Goal: Task Accomplishment & Management: Use online tool/utility

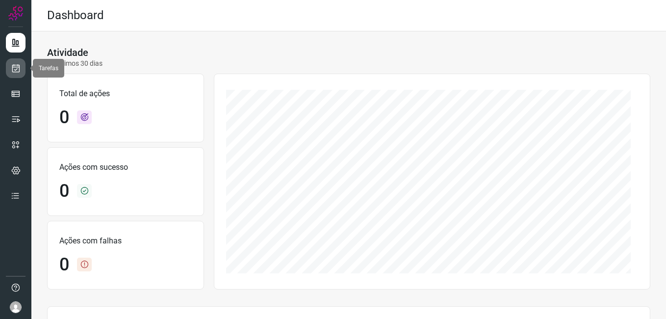
click at [15, 73] on link at bounding box center [16, 68] width 20 height 20
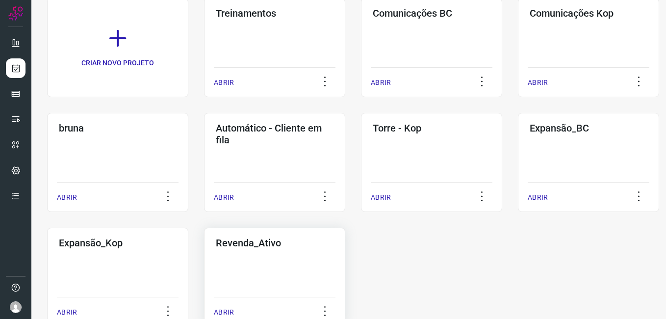
scroll to position [112, 0]
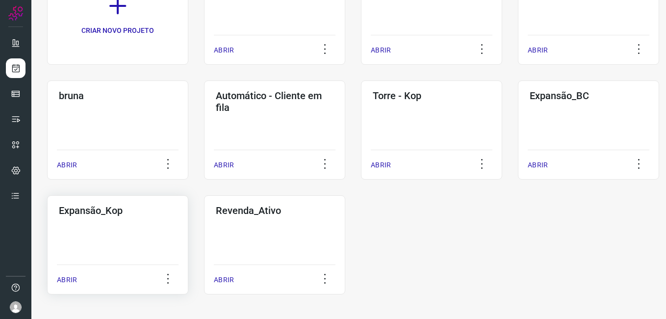
click at [58, 255] on div "Expansão_Kop ABRIR" at bounding box center [117, 244] width 141 height 99
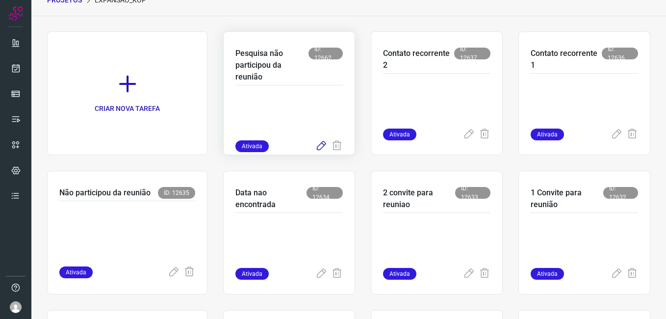
click at [317, 147] on icon at bounding box center [321, 146] width 12 height 12
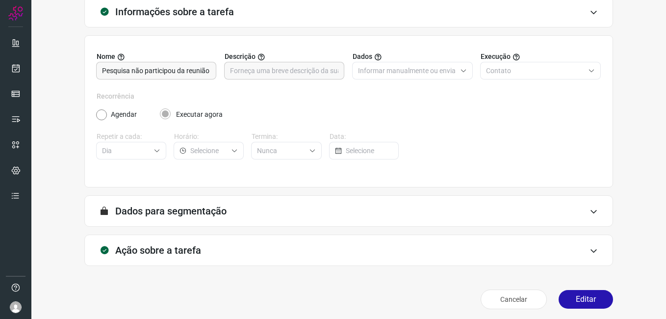
scroll to position [64, 0]
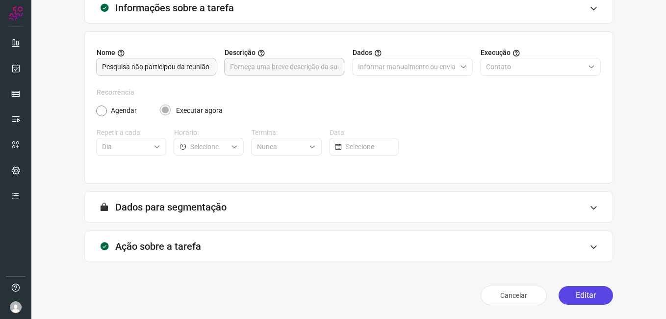
click at [576, 299] on button "Editar" at bounding box center [586, 295] width 54 height 19
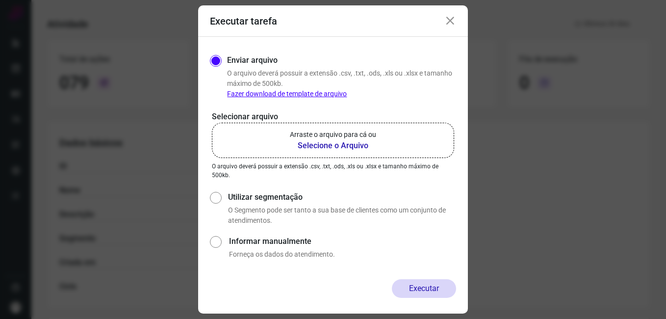
click at [324, 146] on b "Selecione o Arquivo" at bounding box center [333, 146] width 86 height 12
click at [0, 0] on input "Arraste o arquivo para cá ou Selecione o Arquivo" at bounding box center [0, 0] width 0 height 0
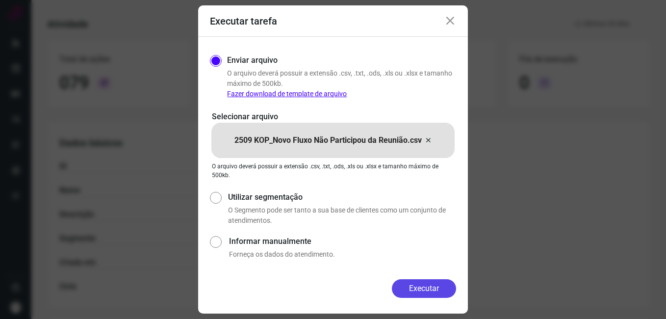
click at [409, 282] on button "Executar" at bounding box center [424, 288] width 64 height 19
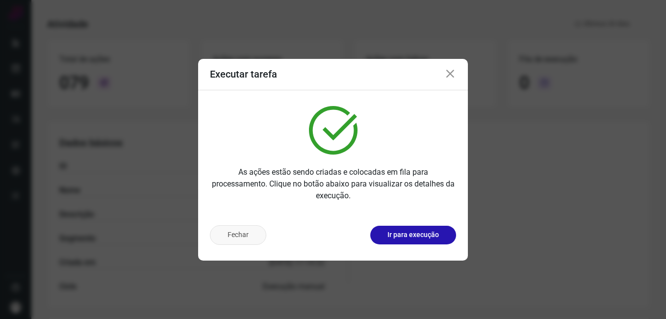
click at [247, 235] on button "Fechar" at bounding box center [238, 235] width 56 height 20
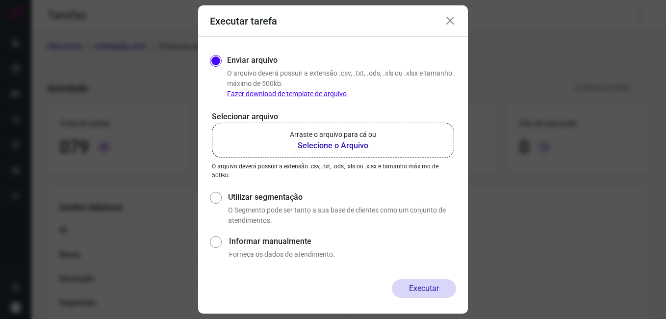
click at [450, 22] on icon at bounding box center [450, 21] width 12 height 12
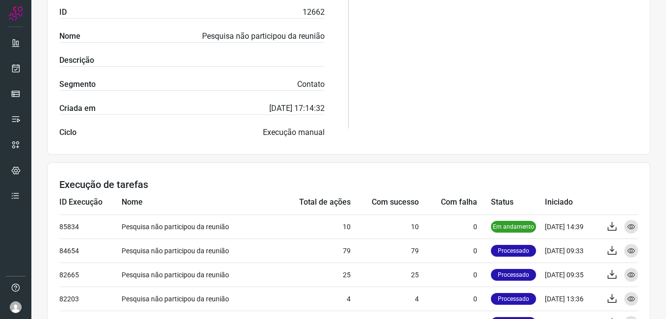
scroll to position [245, 0]
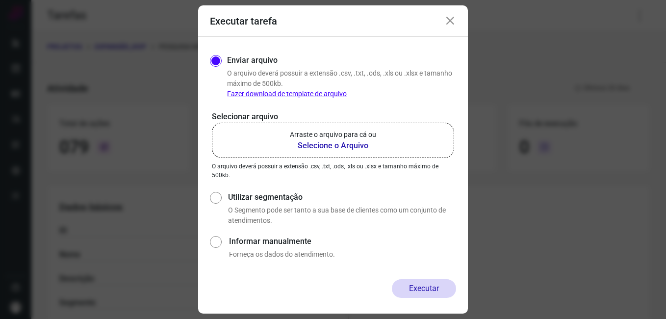
click at [449, 22] on icon at bounding box center [450, 21] width 12 height 12
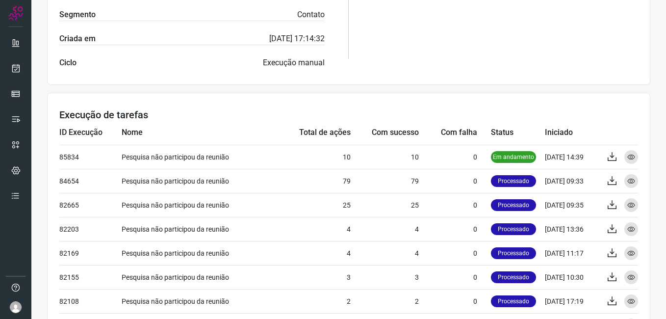
scroll to position [294, 0]
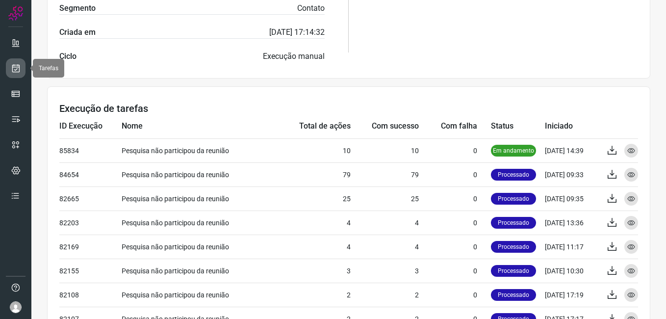
click at [17, 67] on icon at bounding box center [16, 68] width 10 height 10
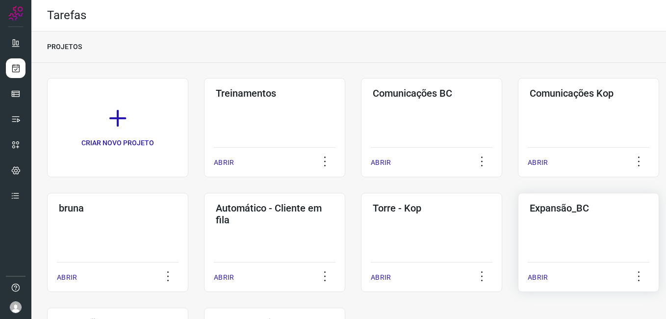
click at [557, 223] on div "Expansão_BC ABRIR" at bounding box center [588, 242] width 141 height 99
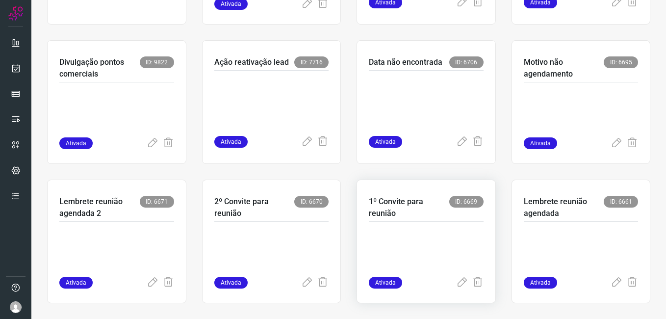
scroll to position [196, 0]
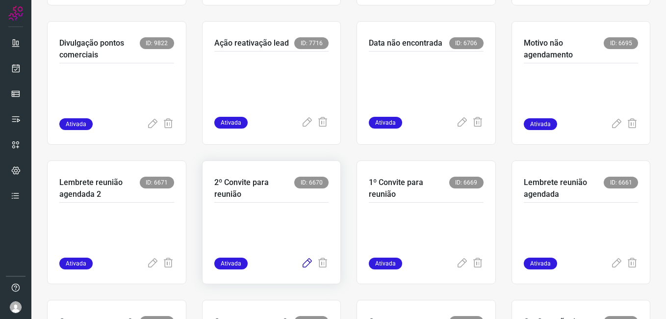
click at [301, 266] on icon at bounding box center [307, 264] width 12 height 12
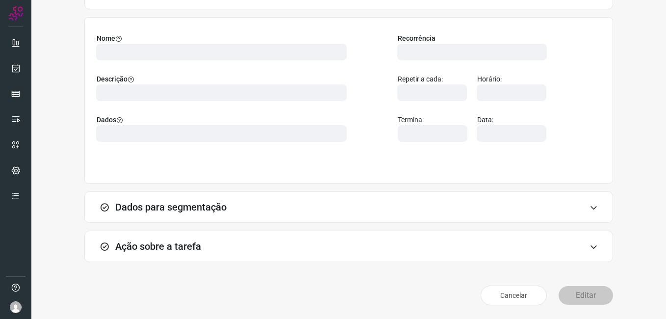
scroll to position [64, 0]
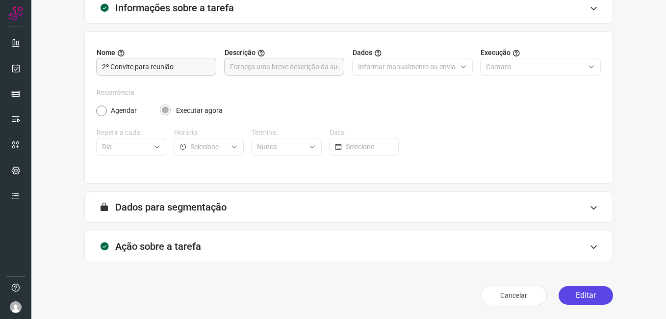
click at [571, 294] on button "Editar" at bounding box center [586, 295] width 54 height 19
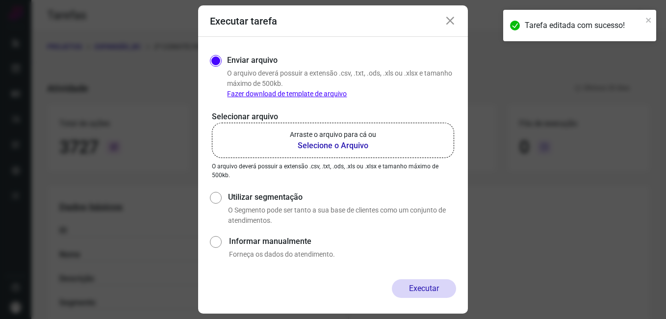
click at [316, 146] on b "Selecione o Arquivo" at bounding box center [333, 146] width 86 height 12
click at [0, 0] on input "Arraste o arquivo para cá ou Selecione o Arquivo" at bounding box center [0, 0] width 0 height 0
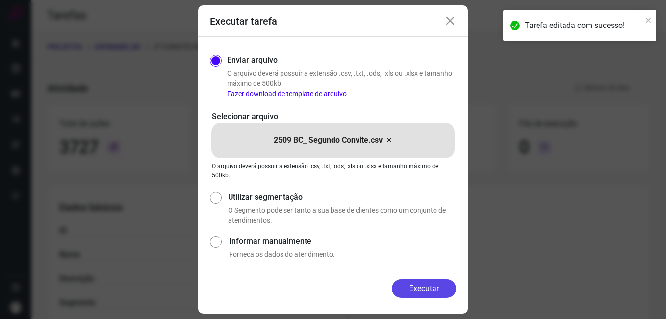
click at [408, 293] on button "Executar" at bounding box center [424, 288] width 64 height 19
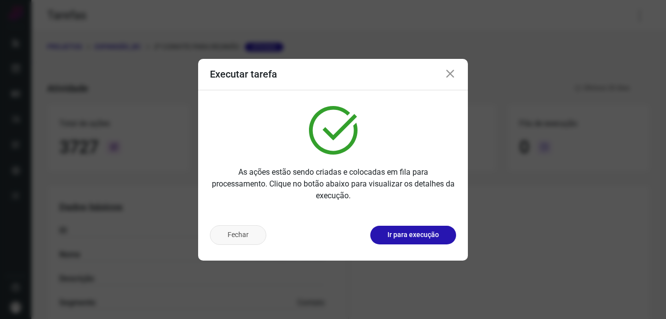
click at [245, 242] on button "Fechar" at bounding box center [238, 235] width 56 height 20
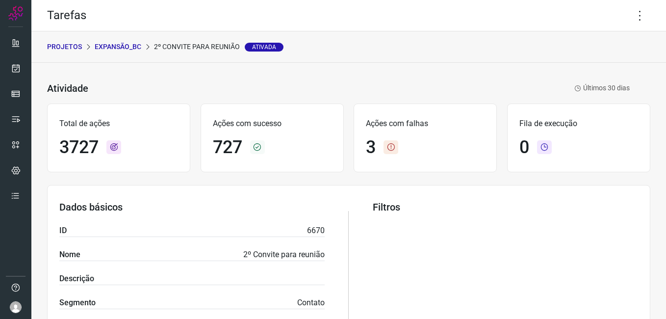
click at [113, 45] on p "Expansão_BC" at bounding box center [118, 47] width 47 height 10
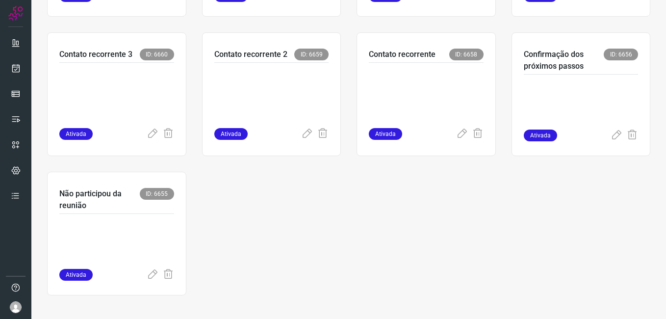
scroll to position [465, 0]
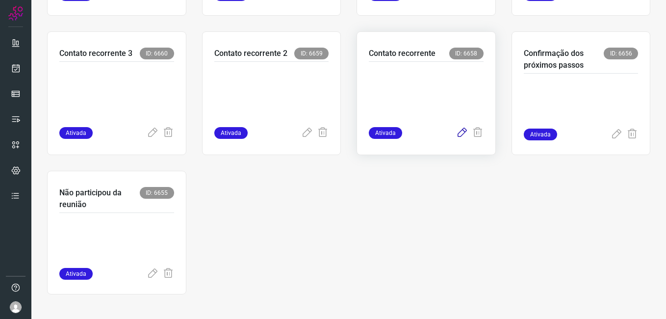
click at [456, 135] on icon at bounding box center [462, 133] width 12 height 12
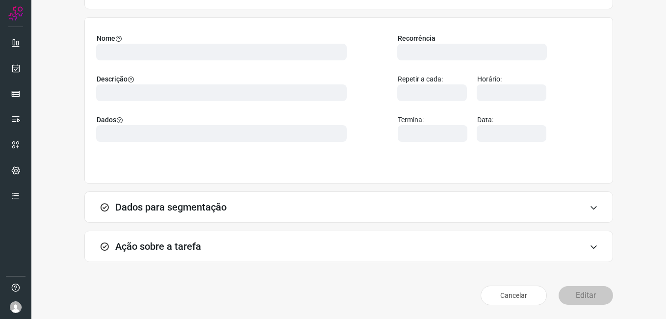
scroll to position [64, 0]
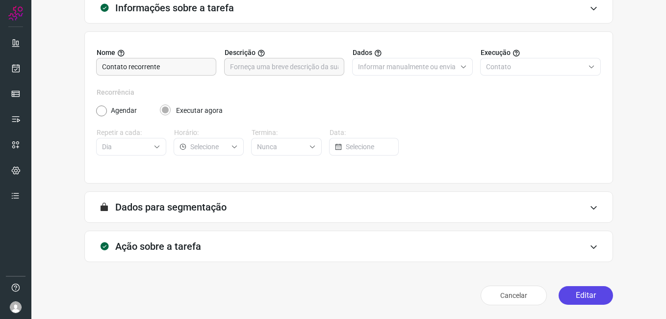
click at [576, 296] on button "Editar" at bounding box center [586, 295] width 54 height 19
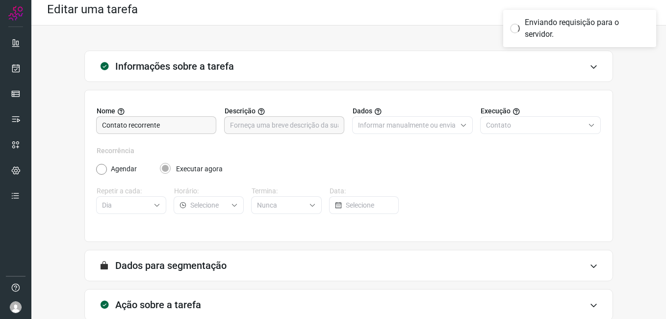
scroll to position [0, 0]
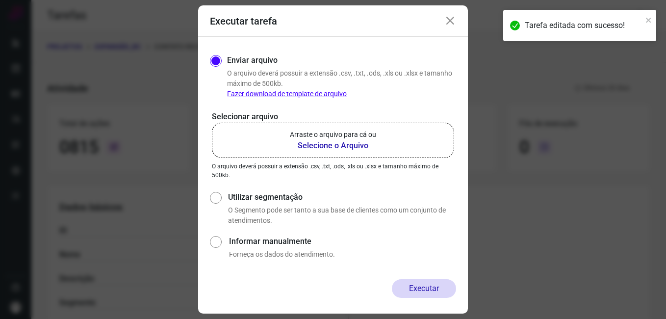
click at [316, 146] on b "Selecione o Arquivo" at bounding box center [333, 146] width 86 height 12
click at [0, 0] on input "Arraste o arquivo para cá ou Selecione o Arquivo" at bounding box center [0, 0] width 0 height 0
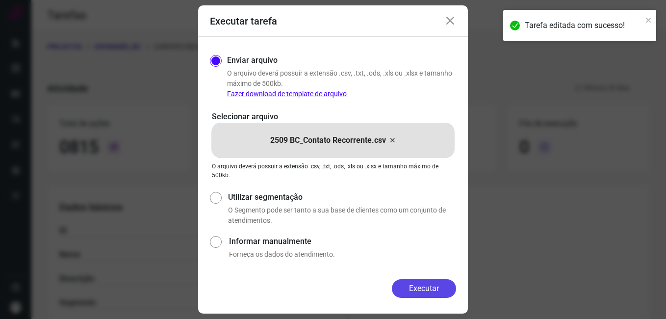
click at [402, 287] on button "Executar" at bounding box center [424, 288] width 64 height 19
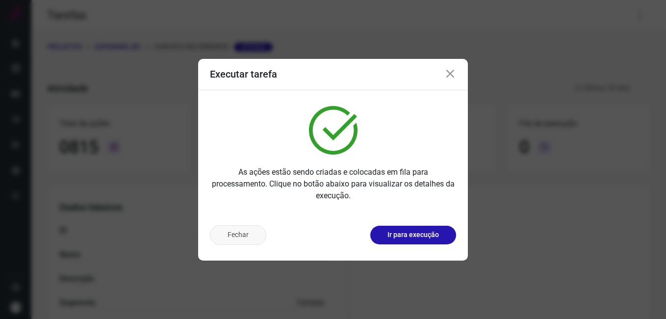
click at [231, 238] on button "Fechar" at bounding box center [238, 235] width 56 height 20
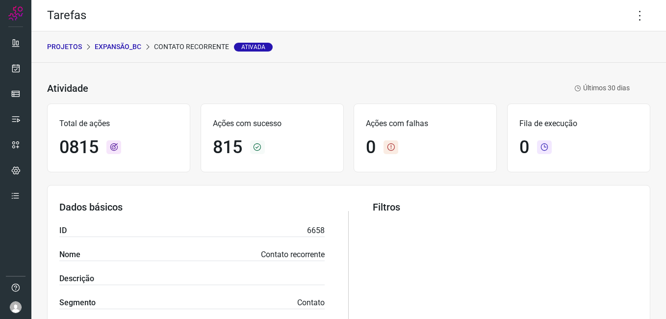
click at [115, 46] on p "Expansão_BC" at bounding box center [118, 47] width 47 height 10
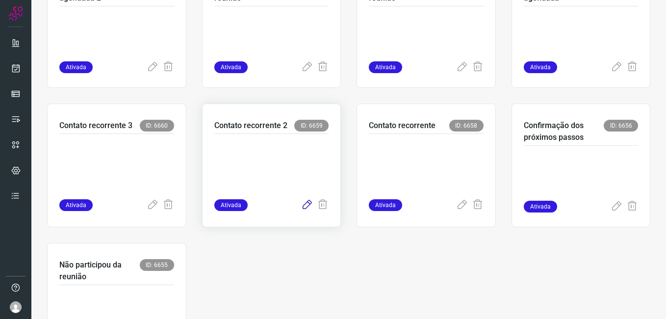
click at [302, 206] on icon at bounding box center [307, 205] width 12 height 12
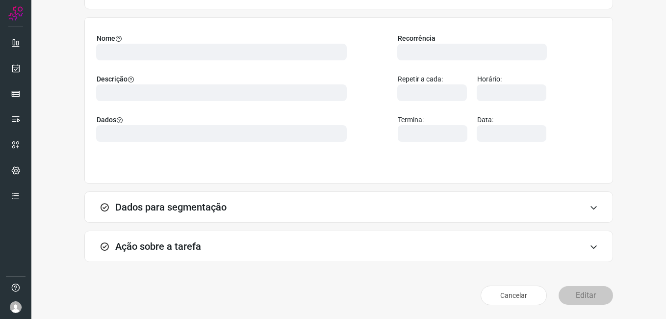
scroll to position [64, 0]
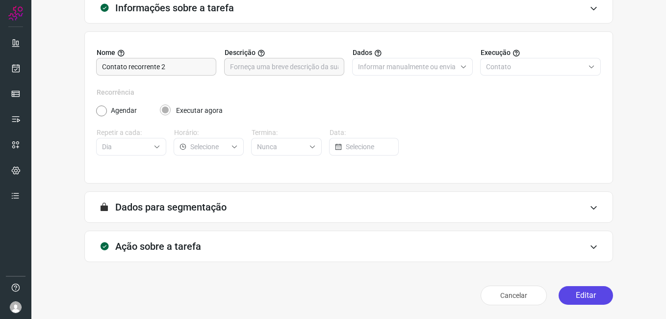
click at [569, 296] on button "Editar" at bounding box center [586, 295] width 54 height 19
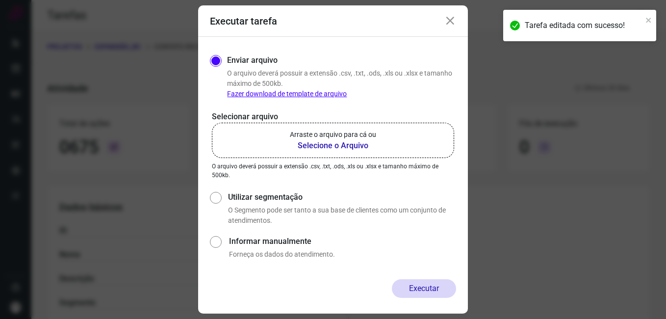
click at [320, 146] on b "Selecione o Arquivo" at bounding box center [333, 146] width 86 height 12
click at [0, 0] on input "Arraste o arquivo para cá ou Selecione o Arquivo" at bounding box center [0, 0] width 0 height 0
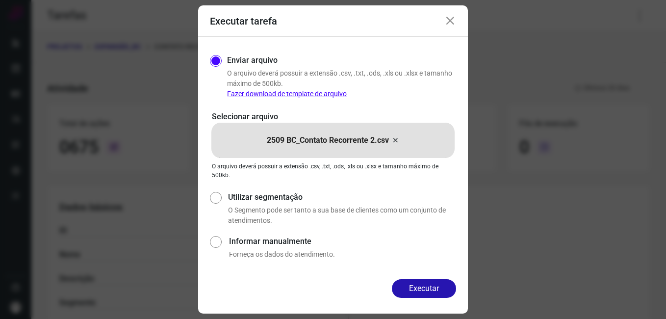
click at [445, 22] on icon at bounding box center [450, 21] width 12 height 12
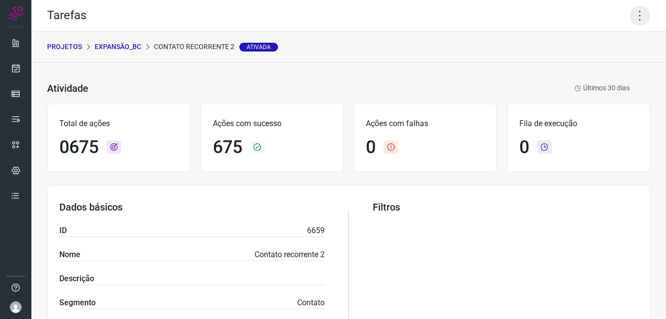
click at [632, 19] on icon at bounding box center [640, 15] width 21 height 21
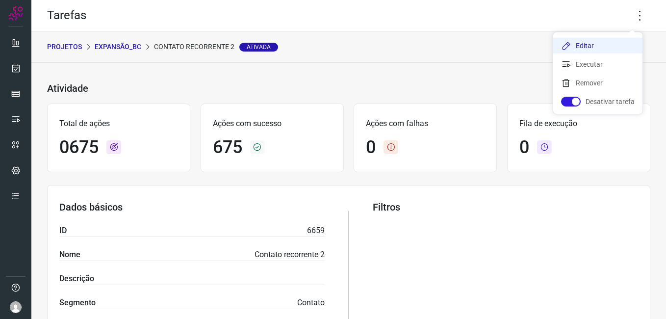
click at [572, 46] on li "Editar" at bounding box center [597, 46] width 89 height 16
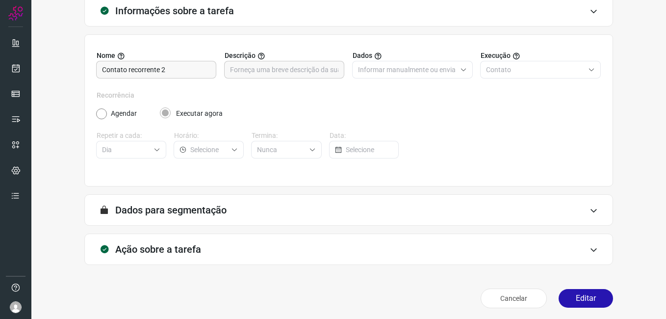
scroll to position [64, 0]
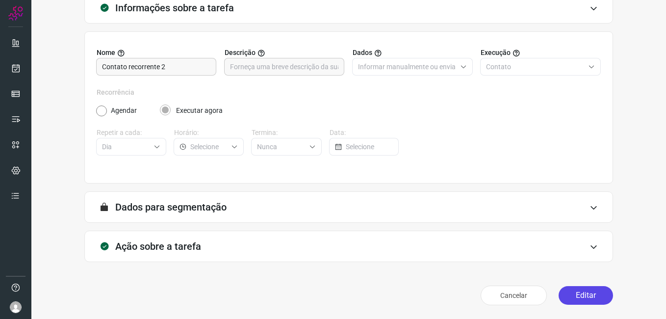
click at [586, 288] on button "Editar" at bounding box center [586, 295] width 54 height 19
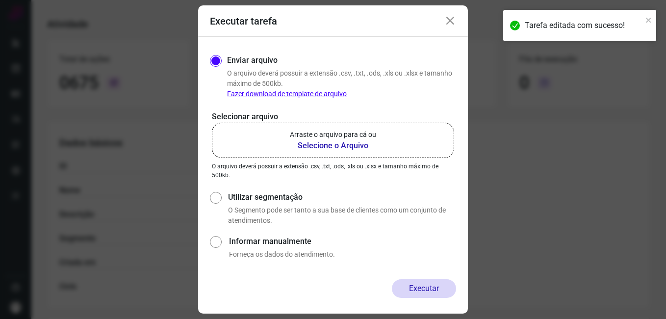
click at [319, 142] on b "Selecione o Arquivo" at bounding box center [333, 146] width 86 height 12
click at [0, 0] on input "Arraste o arquivo para cá ou Selecione o Arquivo" at bounding box center [0, 0] width 0 height 0
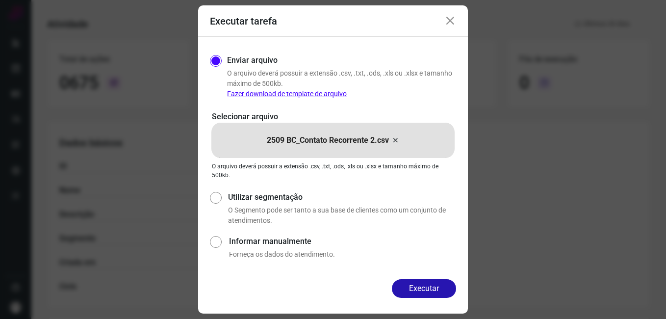
click at [412, 284] on button "Executar" at bounding box center [424, 288] width 64 height 19
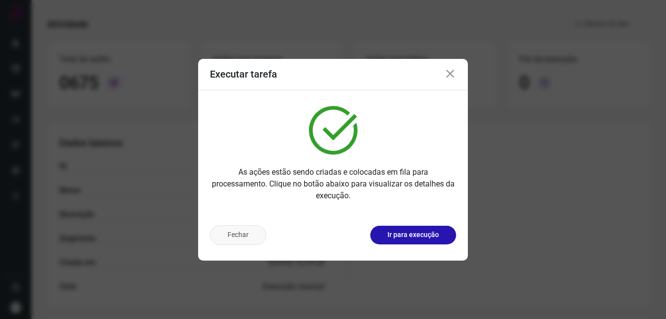
click at [235, 240] on button "Fechar" at bounding box center [238, 235] width 56 height 20
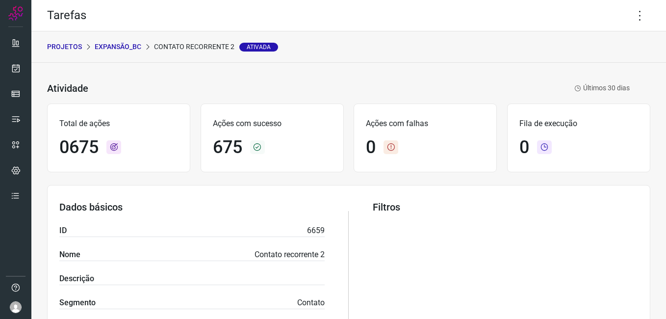
click at [116, 47] on p "Expansão_BC" at bounding box center [118, 47] width 47 height 10
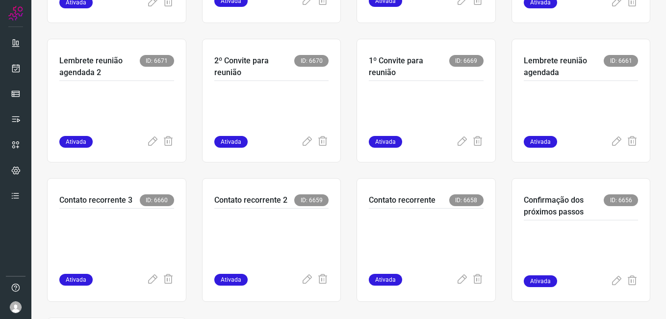
scroll to position [343, 0]
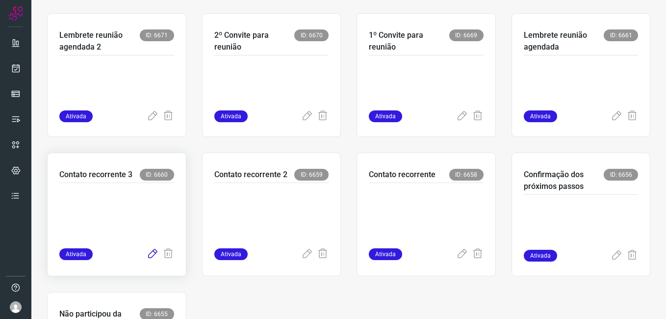
click at [150, 254] on icon at bounding box center [153, 254] width 12 height 12
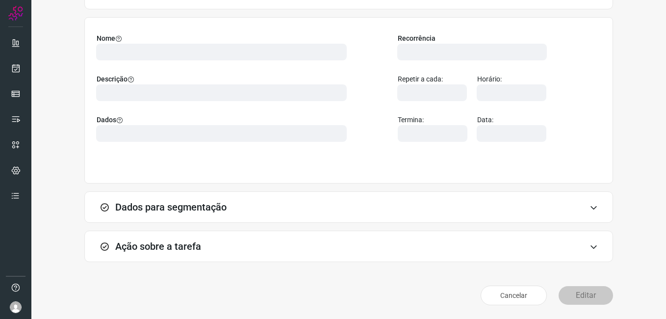
scroll to position [64, 0]
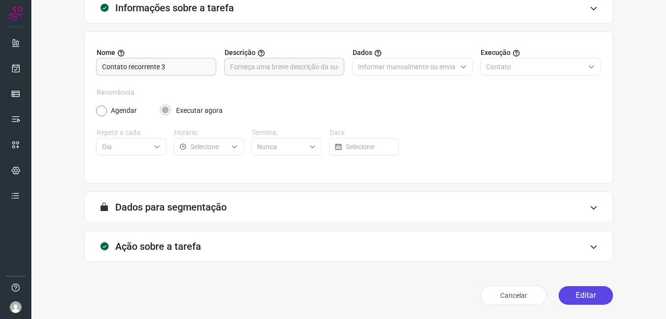
drag, startPoint x: 588, startPoint y: 296, endPoint x: 476, endPoint y: 254, distance: 119.5
click at [588, 296] on button "Editar" at bounding box center [586, 295] width 54 height 19
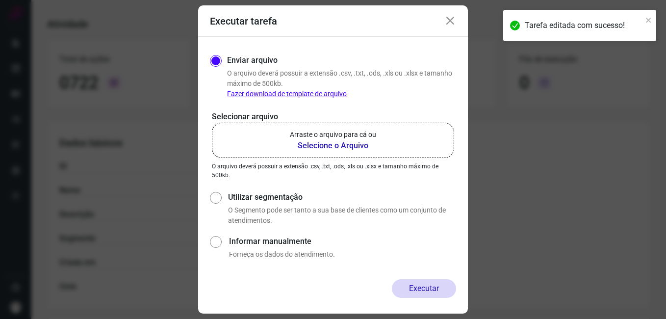
click at [303, 148] on b "Selecione o Arquivo" at bounding box center [333, 146] width 86 height 12
click at [0, 0] on input "Arraste o arquivo para cá ou Selecione o Arquivo" at bounding box center [0, 0] width 0 height 0
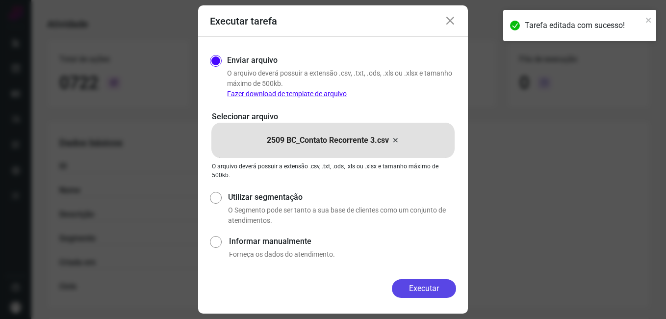
click at [399, 293] on button "Executar" at bounding box center [424, 288] width 64 height 19
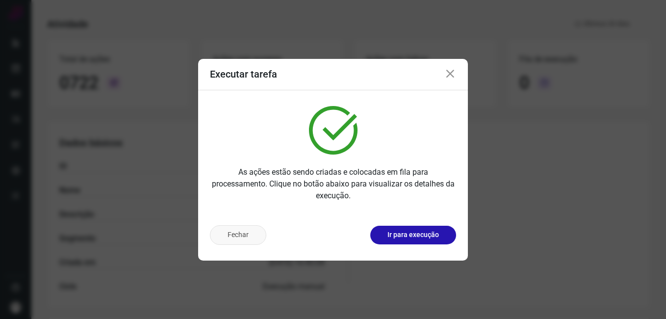
click at [250, 230] on button "Fechar" at bounding box center [238, 235] width 56 height 20
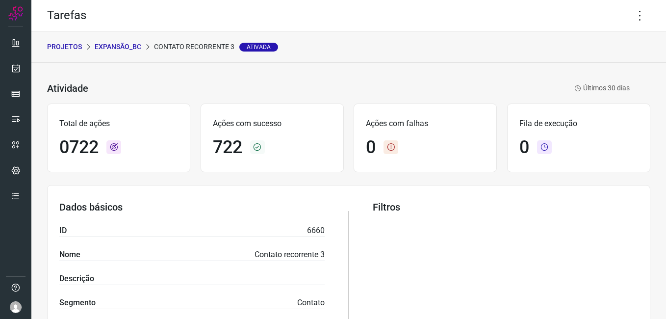
click at [122, 46] on p "Expansão_BC" at bounding box center [118, 47] width 47 height 10
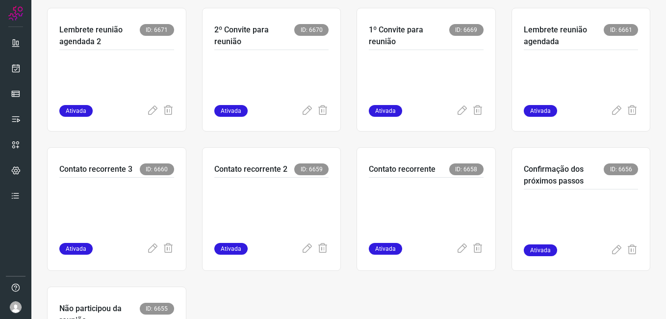
scroll to position [465, 0]
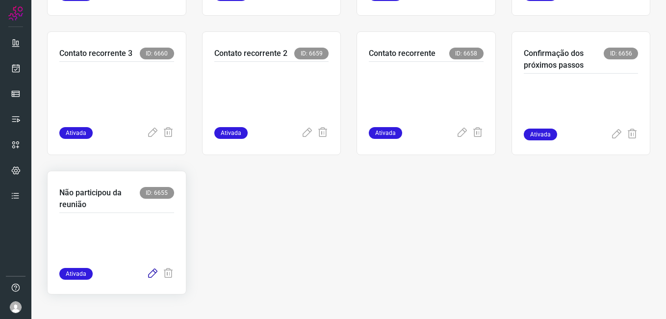
click at [151, 272] on icon at bounding box center [153, 274] width 12 height 12
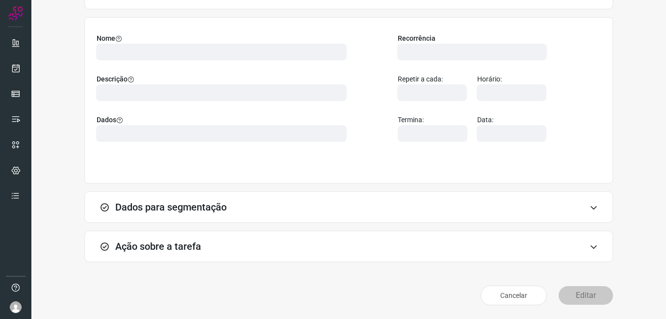
scroll to position [64, 0]
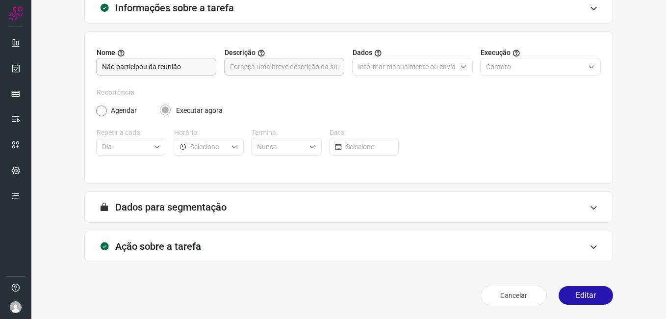
click at [562, 295] on button "Editar" at bounding box center [586, 295] width 54 height 19
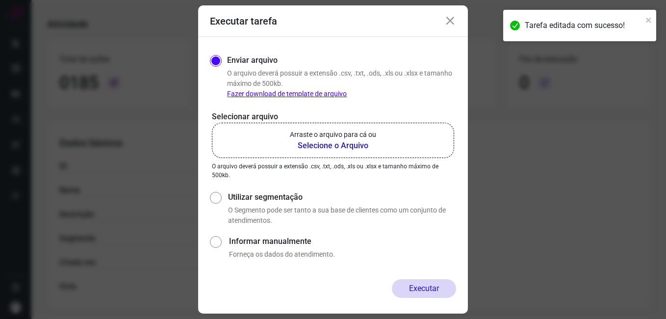
click at [304, 146] on b "Selecione o Arquivo" at bounding box center [333, 146] width 86 height 12
click at [0, 0] on input "Arraste o arquivo para cá ou Selecione o Arquivo" at bounding box center [0, 0] width 0 height 0
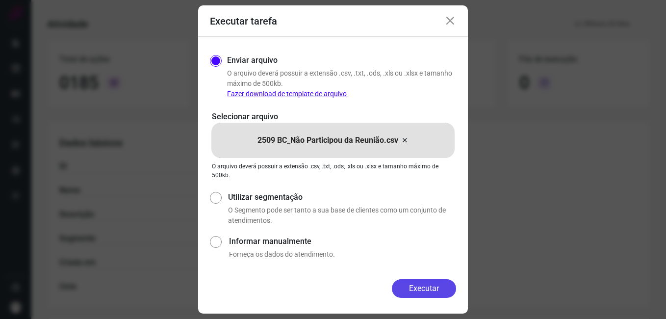
click at [394, 283] on button "Executar" at bounding box center [424, 288] width 64 height 19
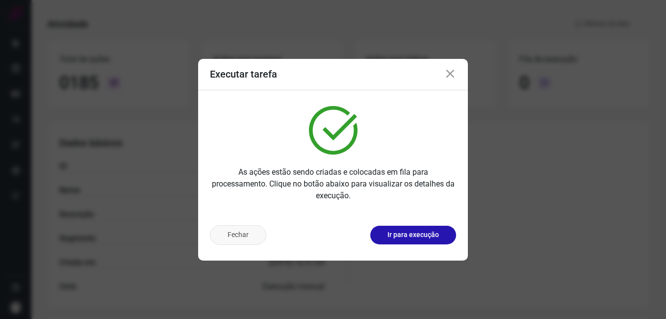
click at [248, 243] on button "Fechar" at bounding box center [238, 235] width 56 height 20
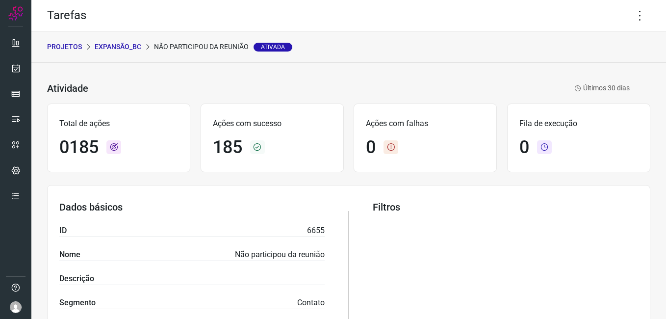
click at [123, 46] on p "Expansão_BC" at bounding box center [118, 47] width 47 height 10
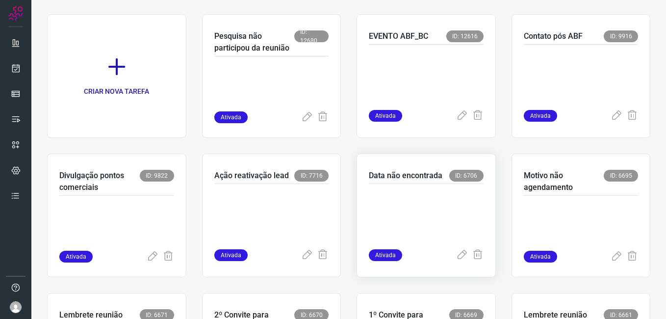
scroll to position [343, 0]
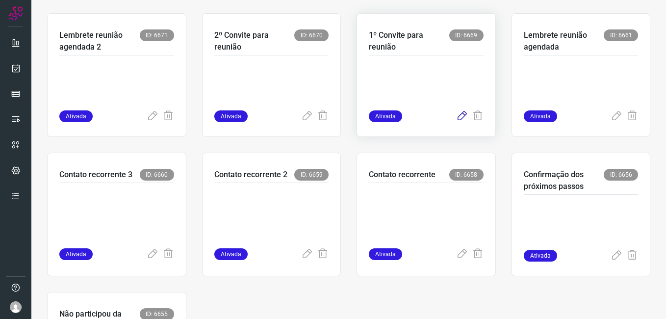
click at [456, 118] on icon at bounding box center [462, 116] width 12 height 12
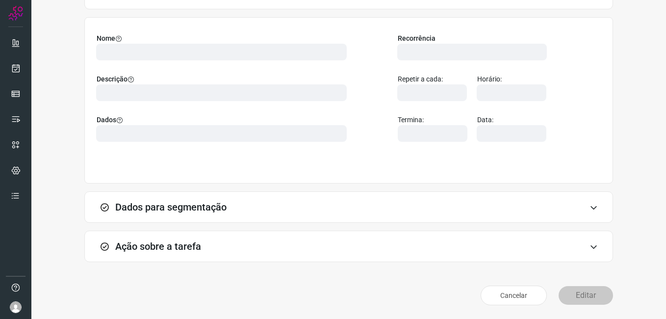
scroll to position [64, 0]
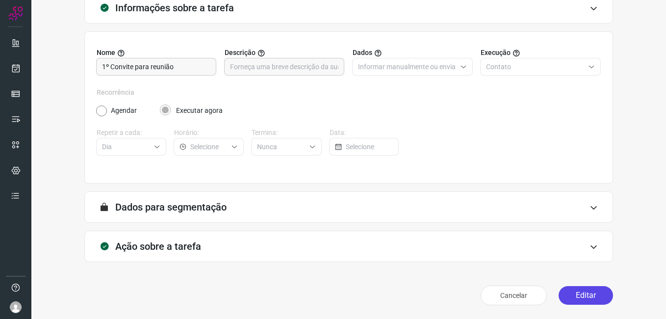
click at [579, 297] on button "Editar" at bounding box center [586, 295] width 54 height 19
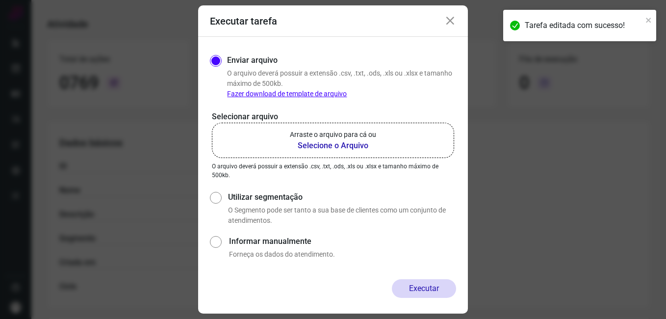
click at [446, 22] on icon at bounding box center [450, 21] width 12 height 12
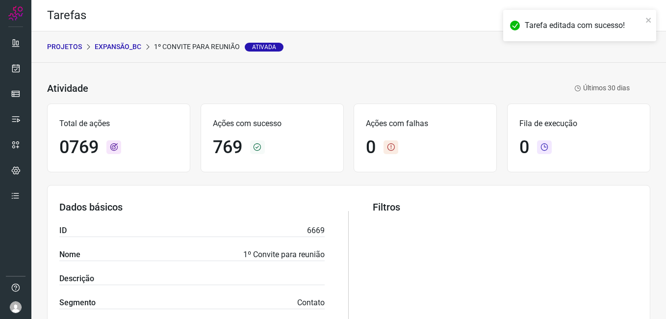
click at [593, 51] on div "Tarefa editada com sucesso!" at bounding box center [579, 29] width 157 height 43
click at [650, 20] on icon "close" at bounding box center [649, 20] width 7 height 8
click at [635, 19] on div "Tarefa editada com sucesso!" at bounding box center [579, 29] width 157 height 43
click at [631, 22] on icon at bounding box center [640, 15] width 21 height 21
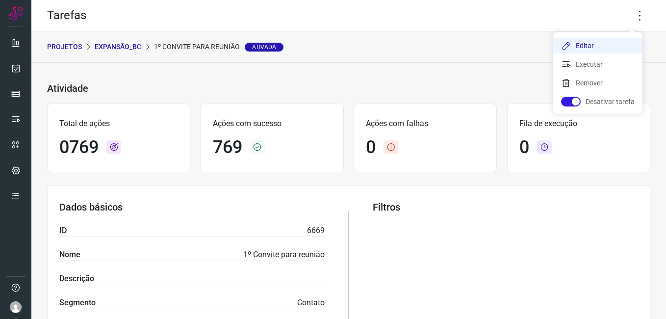
click at [584, 42] on li "Editar" at bounding box center [597, 46] width 89 height 16
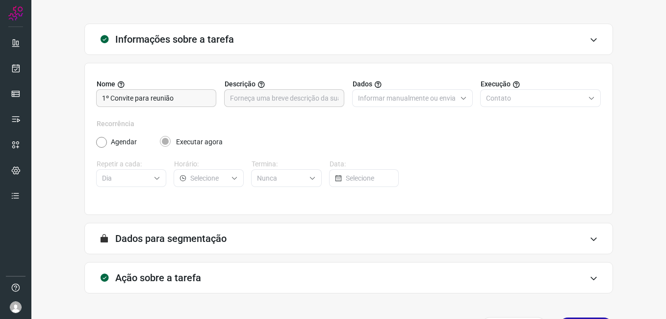
scroll to position [64, 0]
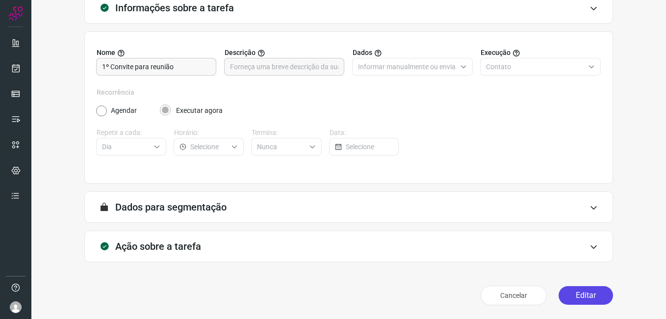
click at [579, 300] on button "Editar" at bounding box center [586, 295] width 54 height 19
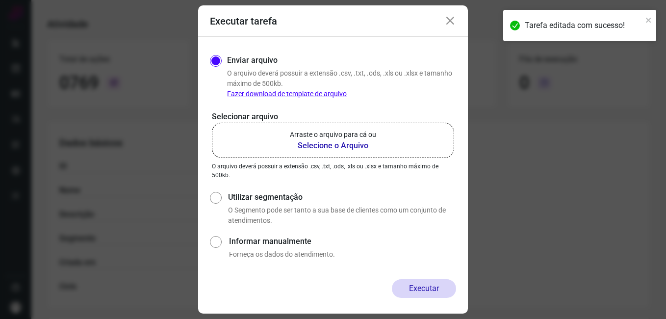
click at [309, 146] on b "Selecione o Arquivo" at bounding box center [333, 146] width 86 height 12
click at [0, 0] on input "Arraste o arquivo para cá ou Selecione o Arquivo" at bounding box center [0, 0] width 0 height 0
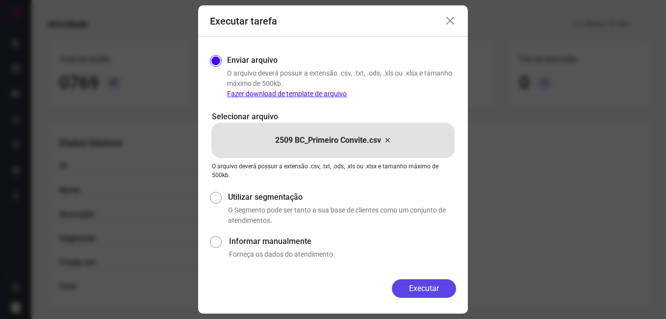
click at [406, 282] on button "Executar" at bounding box center [424, 288] width 64 height 19
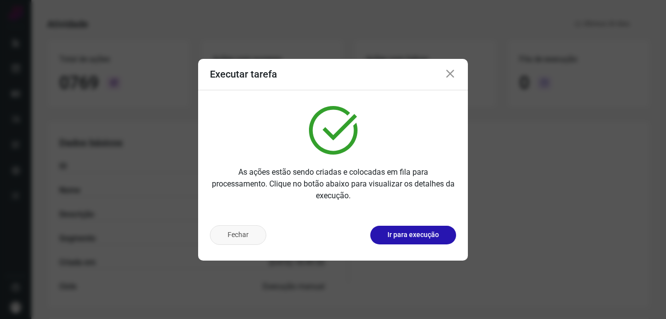
click at [233, 239] on button "Fechar" at bounding box center [238, 235] width 56 height 20
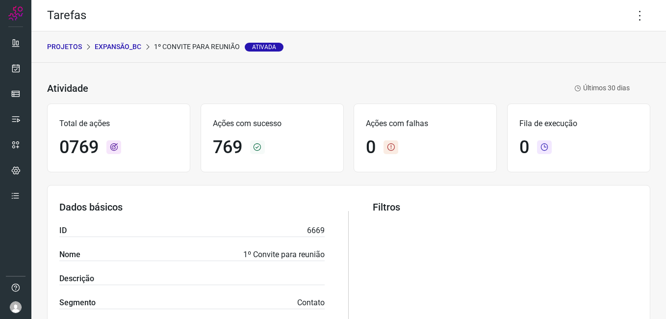
click at [117, 47] on p "Expansão_BC" at bounding box center [118, 47] width 47 height 10
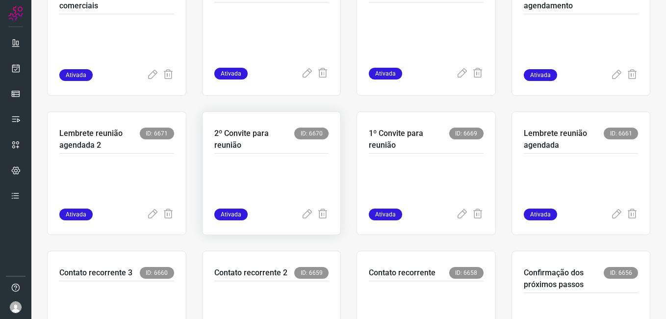
click at [264, 163] on p at bounding box center [271, 183] width 115 height 49
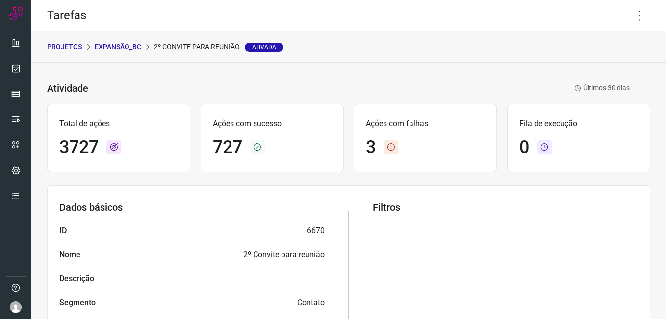
click at [126, 47] on p "Expansão_BC" at bounding box center [118, 47] width 47 height 10
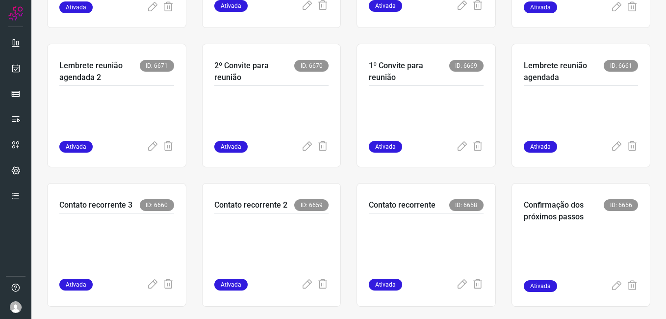
scroll to position [392, 0]
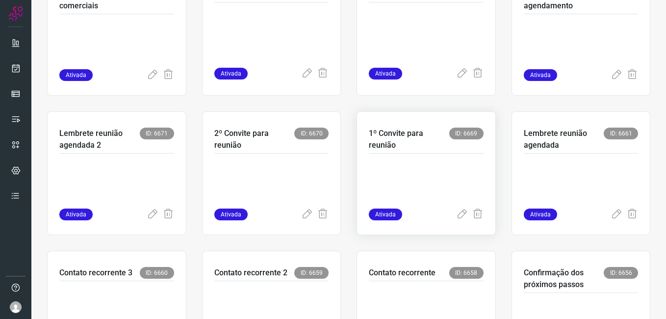
click at [378, 166] on p at bounding box center [426, 183] width 115 height 49
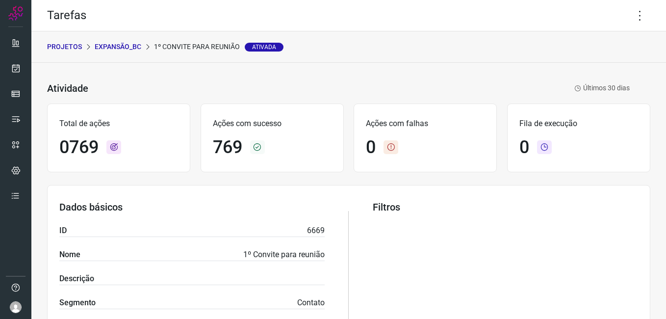
click at [114, 48] on p "Expansão_BC" at bounding box center [118, 47] width 47 height 10
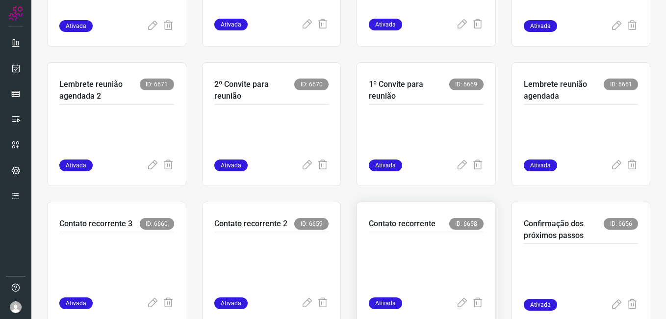
click at [369, 238] on p at bounding box center [426, 262] width 115 height 49
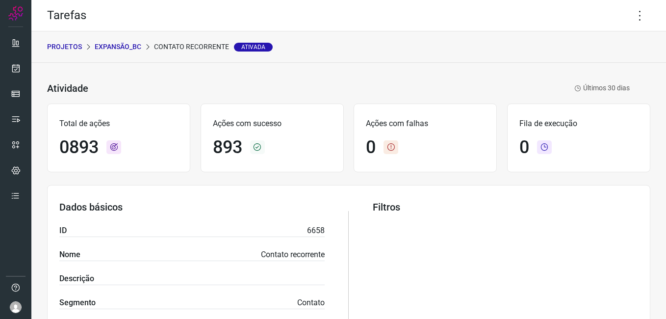
click at [125, 46] on p "Expansão_BC" at bounding box center [118, 47] width 47 height 10
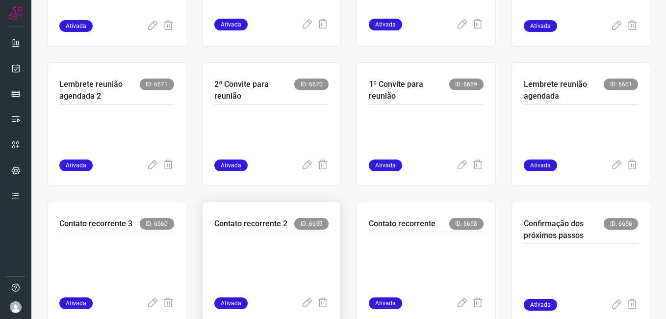
click at [278, 245] on p at bounding box center [271, 262] width 115 height 49
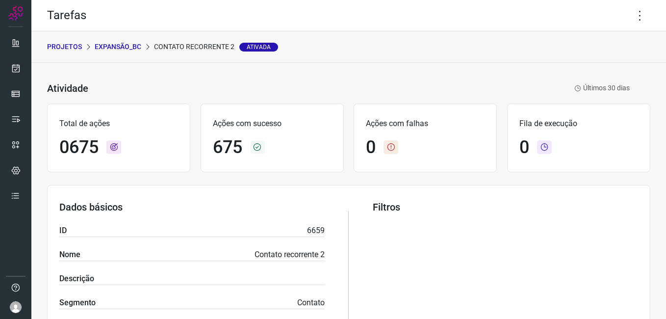
click at [119, 47] on p "Expansão_BC" at bounding box center [118, 47] width 47 height 10
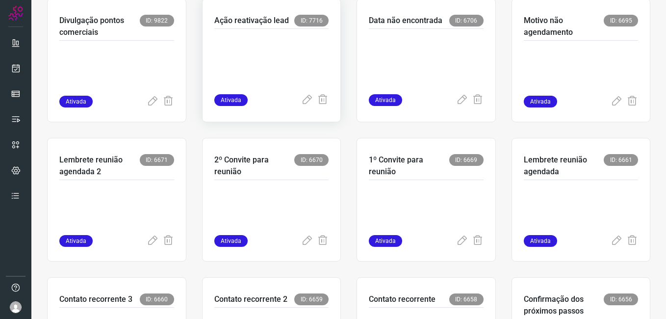
scroll to position [294, 0]
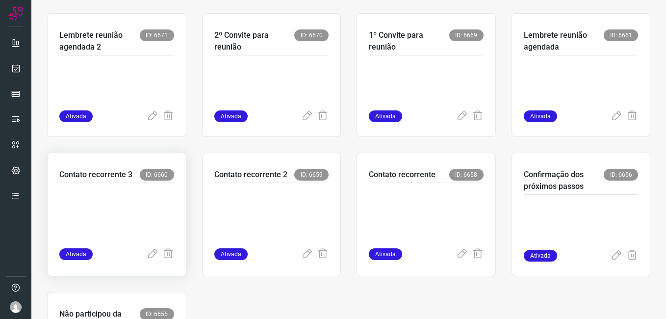
click at [120, 208] on p at bounding box center [116, 213] width 115 height 49
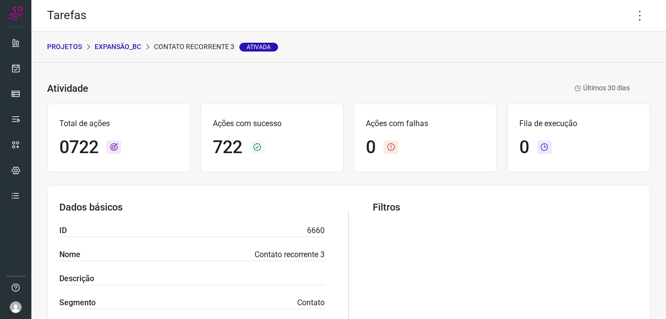
click at [124, 48] on p "Expansão_BC" at bounding box center [118, 47] width 47 height 10
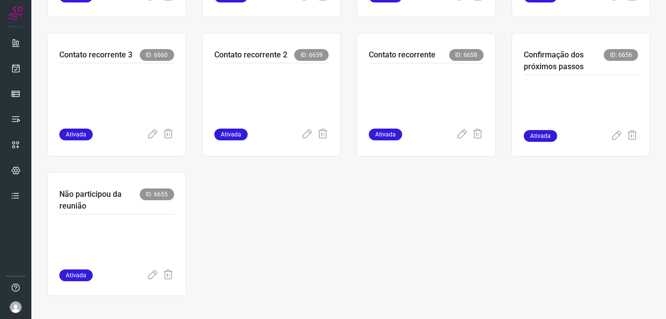
scroll to position [465, 0]
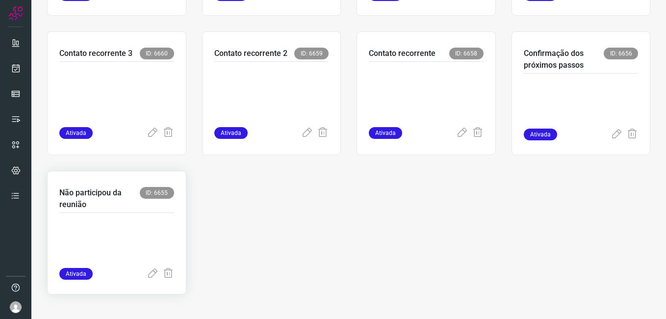
click at [145, 236] on p at bounding box center [116, 243] width 115 height 49
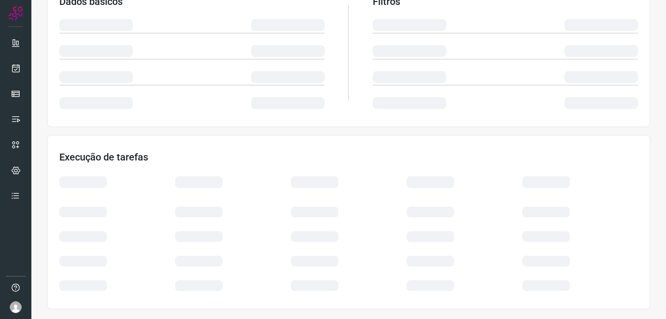
scroll to position [188, 0]
